Goal: Task Accomplishment & Management: Manage account settings

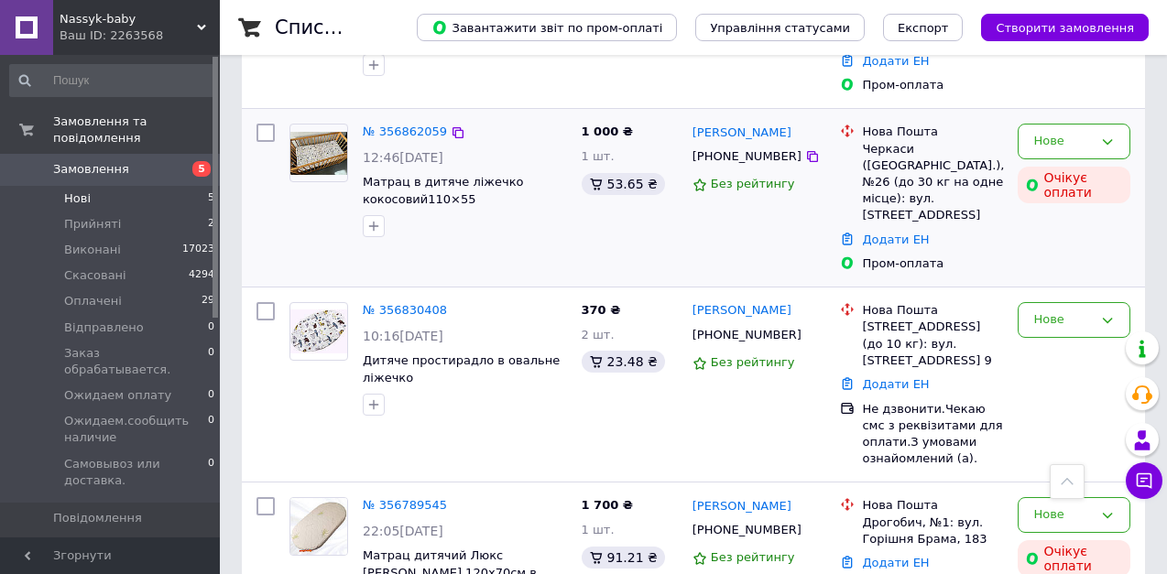
scroll to position [534, 0]
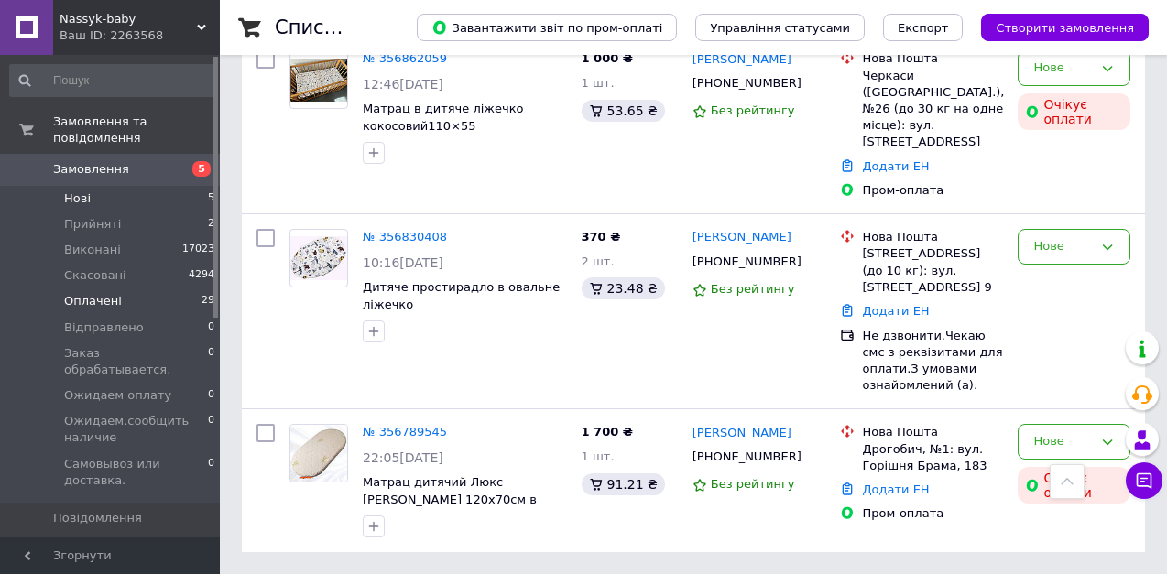
click at [95, 293] on span "Оплачені" at bounding box center [93, 301] width 58 height 16
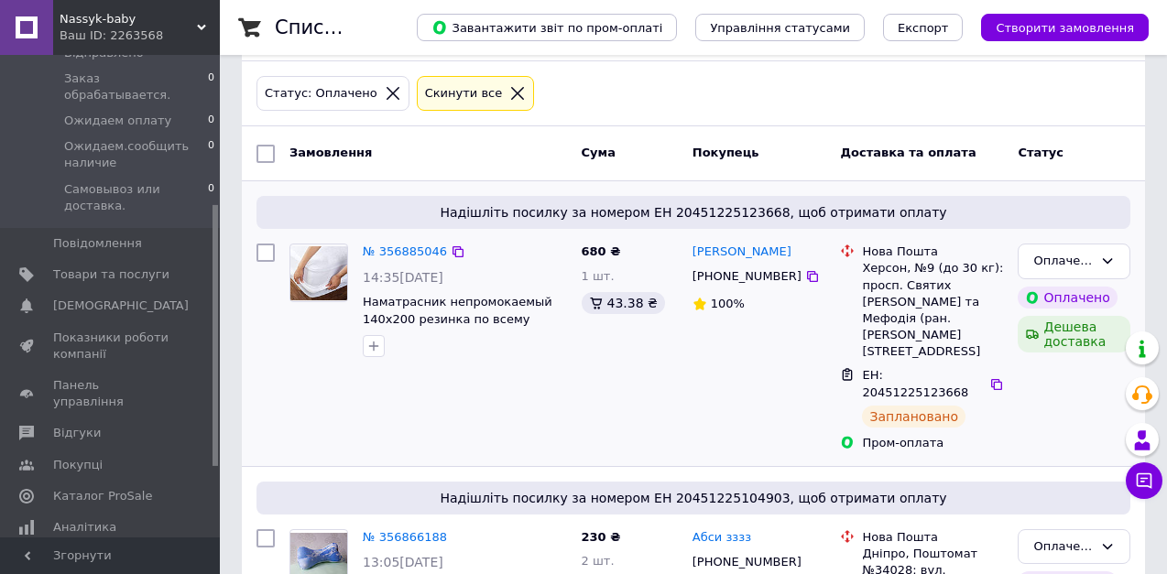
scroll to position [92, 0]
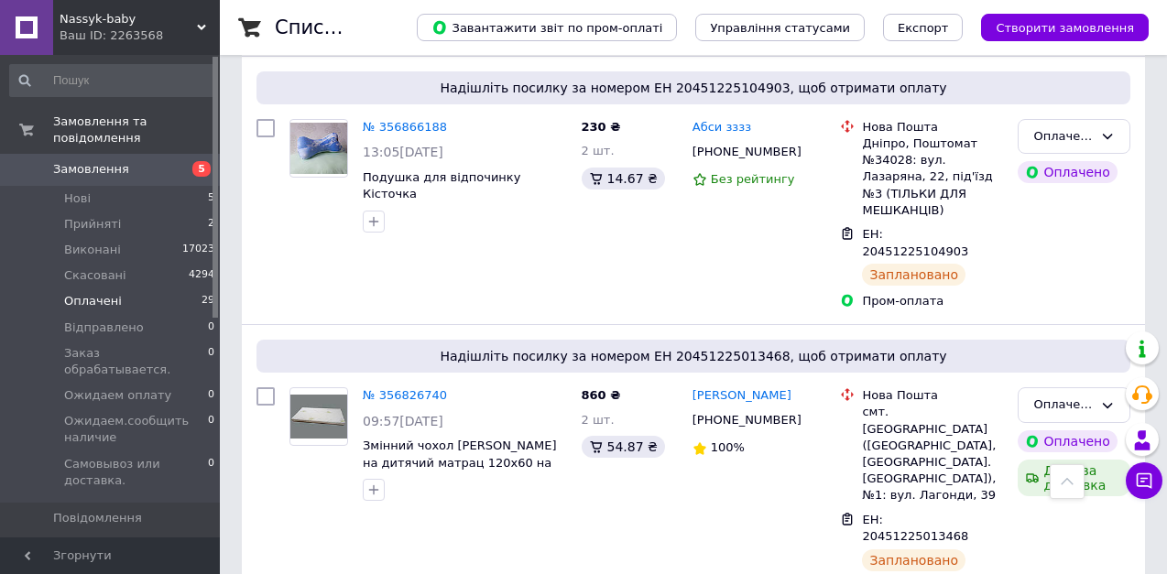
scroll to position [550, 0]
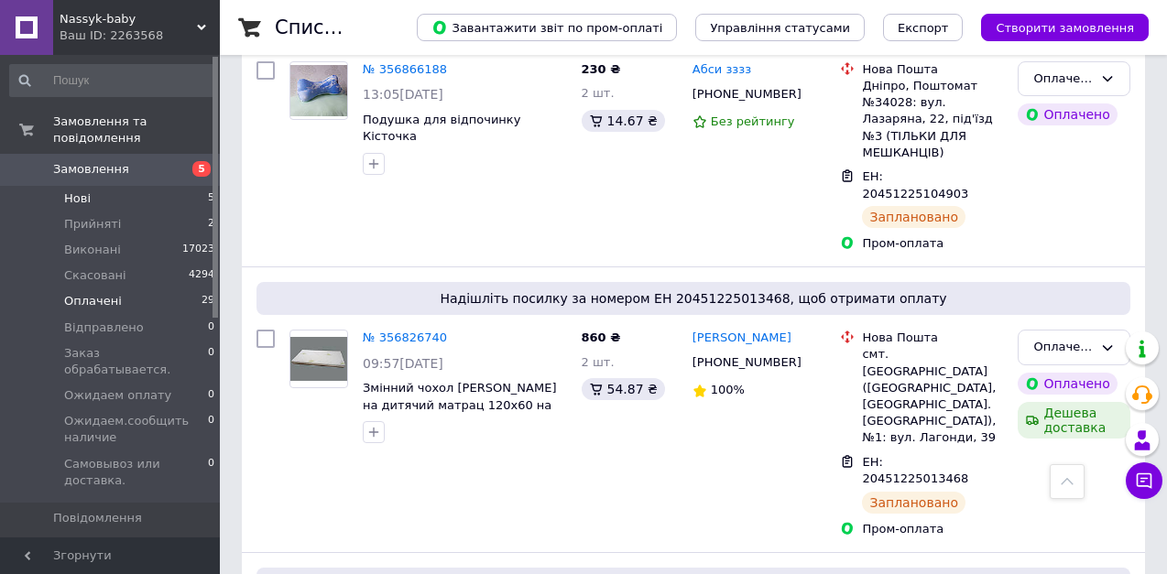
click at [77, 191] on span "Нові" at bounding box center [77, 199] width 27 height 16
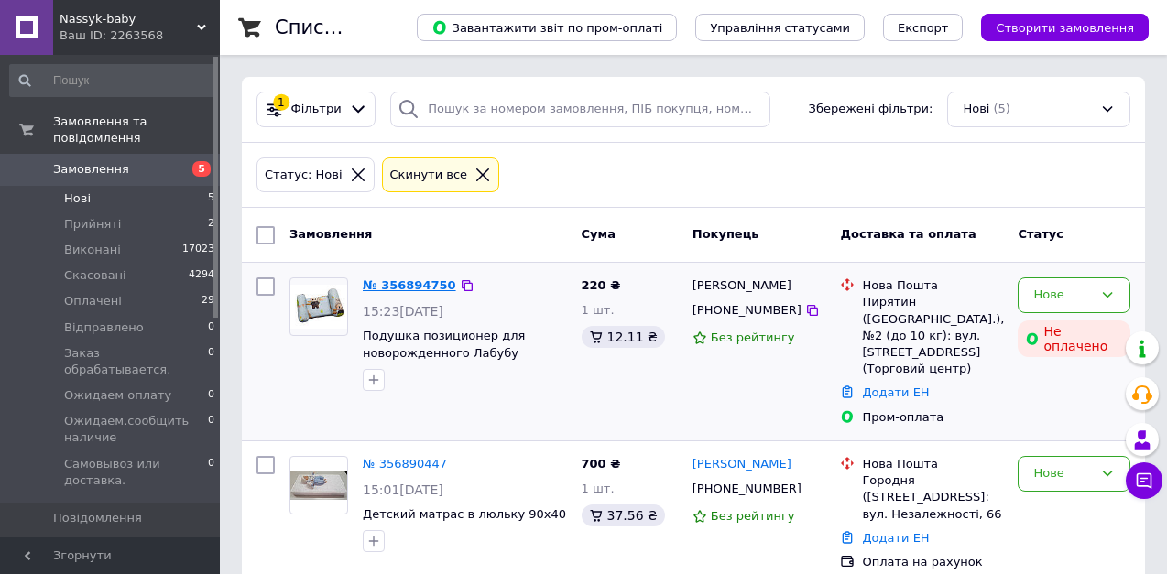
click at [408, 287] on link "№ 356894750" at bounding box center [409, 285] width 93 height 14
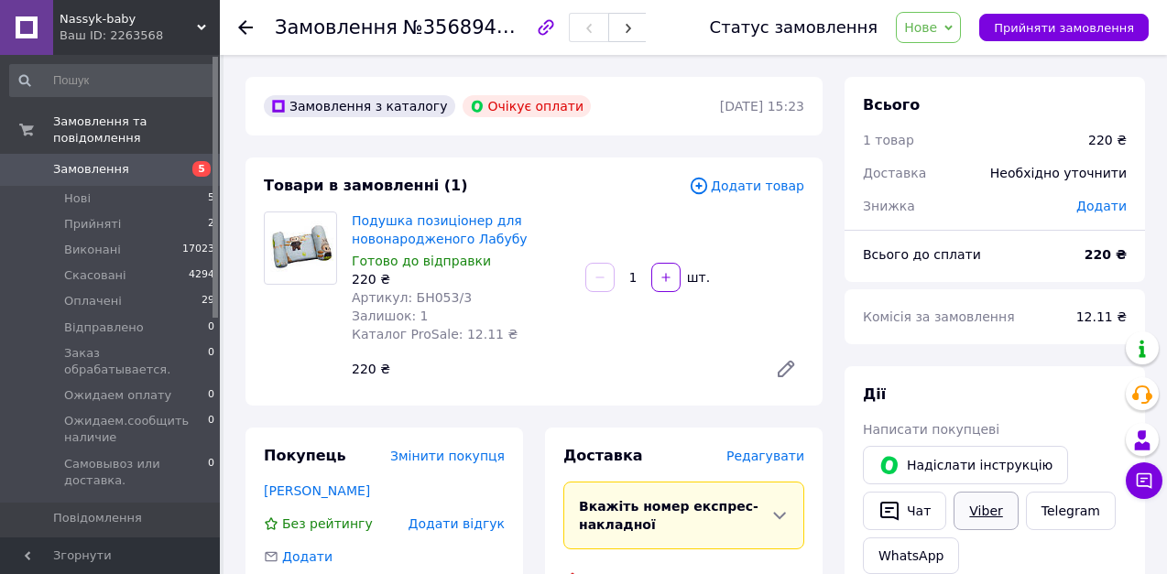
click at [986, 507] on link "Viber" at bounding box center [986, 511] width 64 height 38
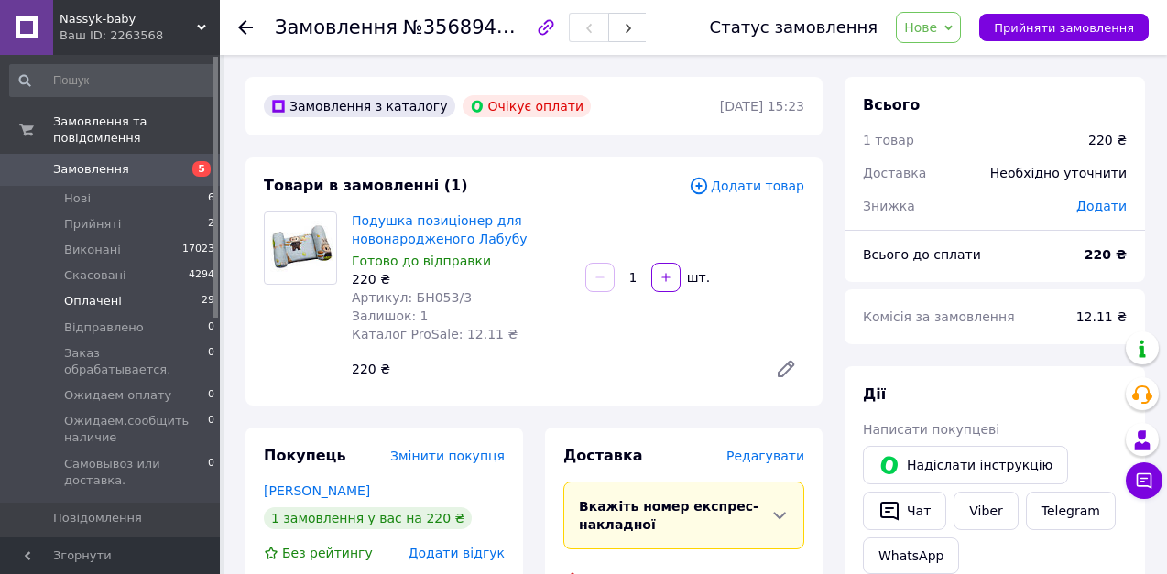
click at [103, 293] on span "Оплачені" at bounding box center [93, 301] width 58 height 16
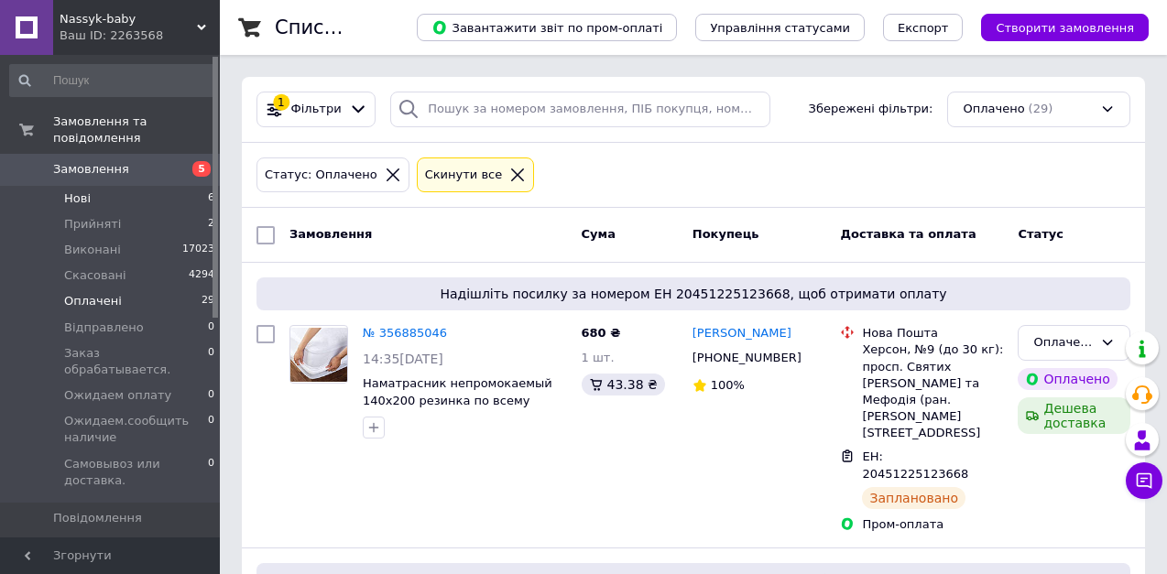
click at [75, 191] on span "Нові" at bounding box center [77, 199] width 27 height 16
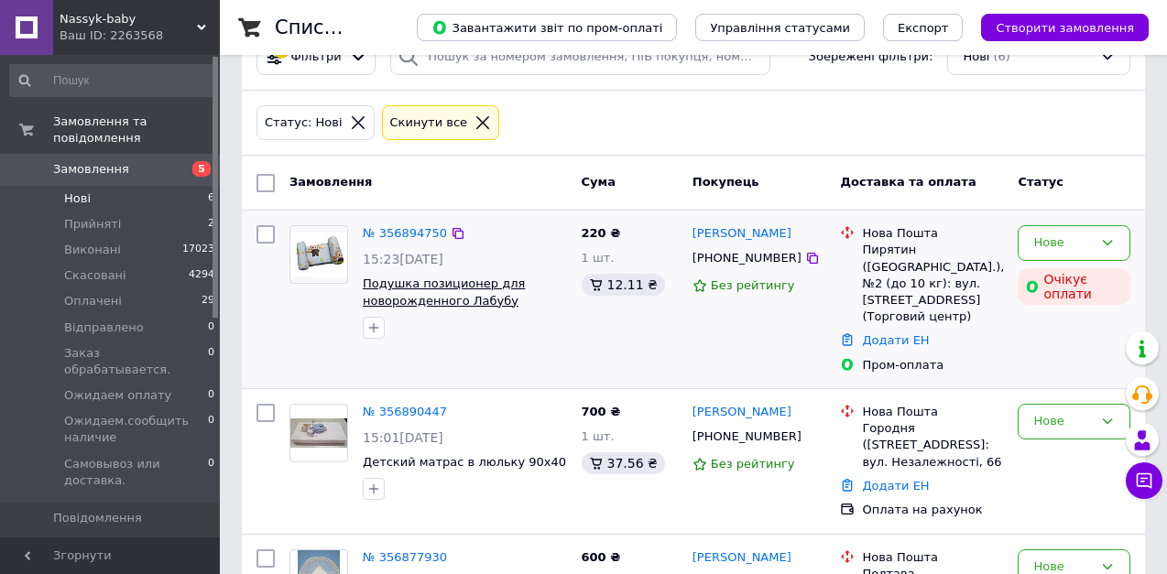
scroll to position [183, 0]
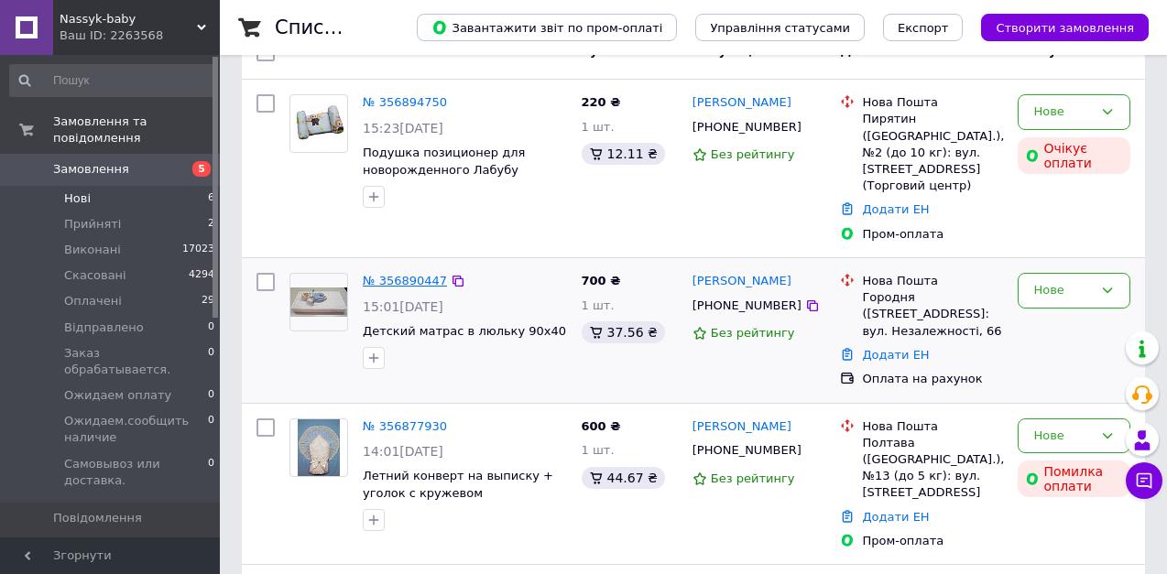
click at [404, 274] on link "№ 356890447" at bounding box center [405, 281] width 84 height 14
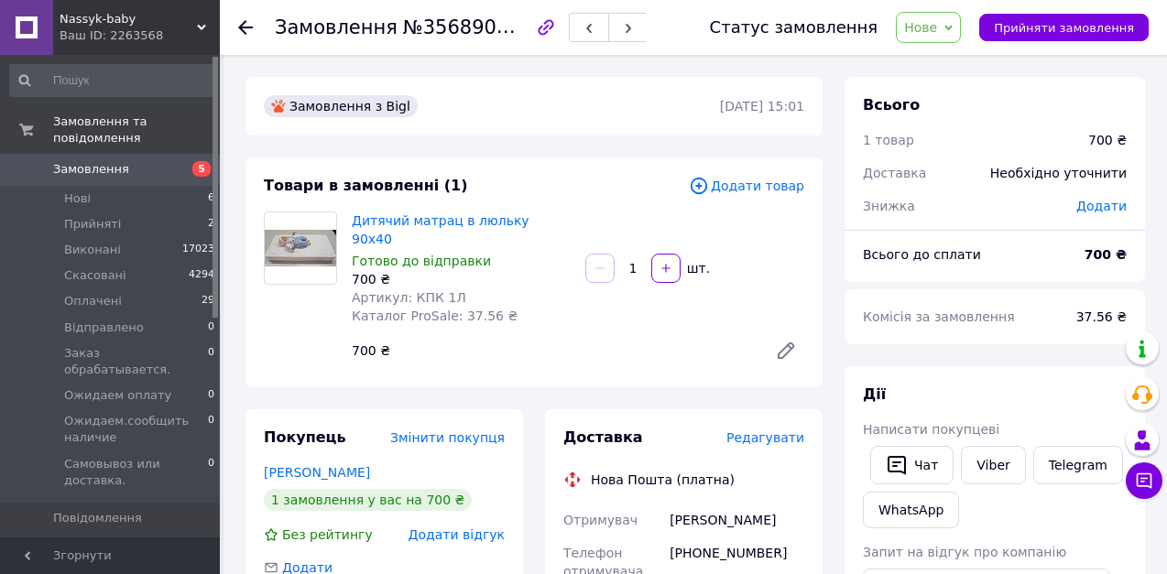
click at [953, 26] on icon at bounding box center [948, 28] width 8 height 8
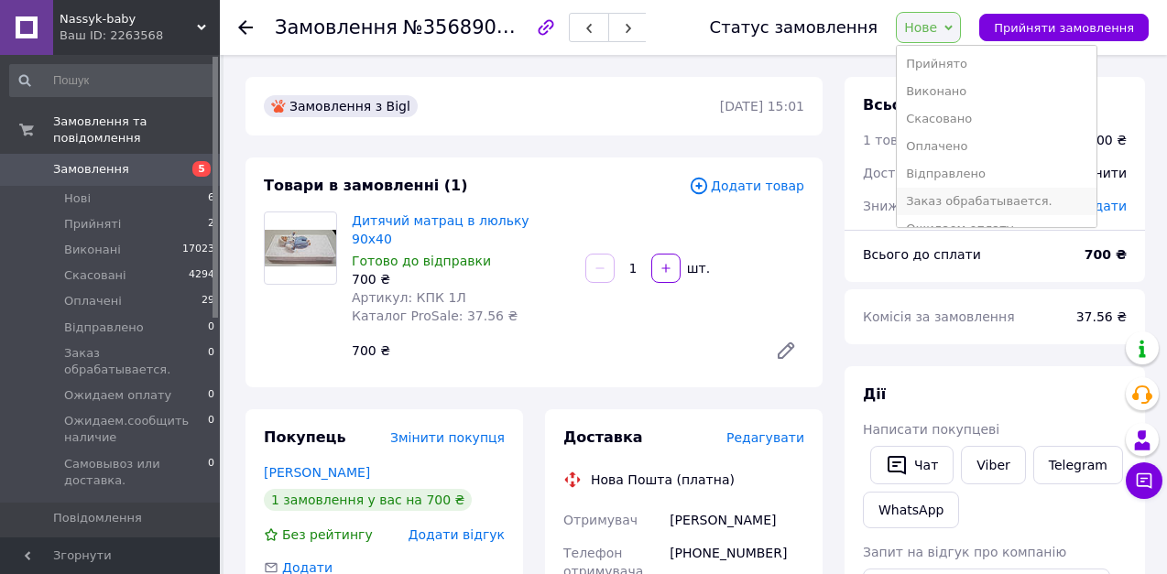
click at [975, 197] on li "Заказ обрабатывается." at bounding box center [997, 201] width 200 height 27
